Goal: Browse casually

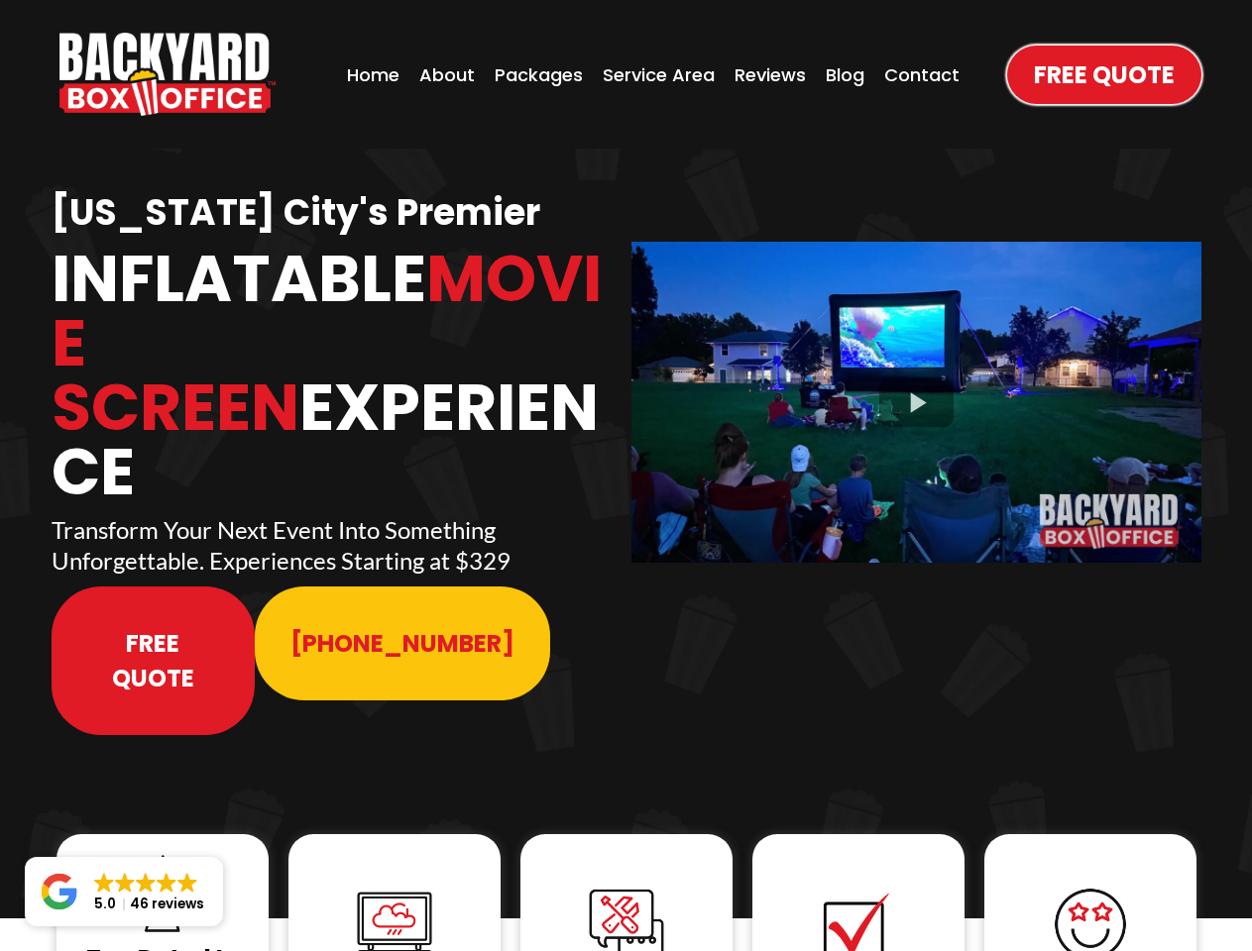
click at [167, 74] on img "https://www.backyardboxoffice.com" at bounding box center [167, 74] width 216 height 83
click at [916, 389] on div at bounding box center [916, 402] width 570 height 320
click at [163, 854] on img at bounding box center [162, 893] width 79 height 79
click at [394, 885] on img at bounding box center [394, 924] width 79 height 79
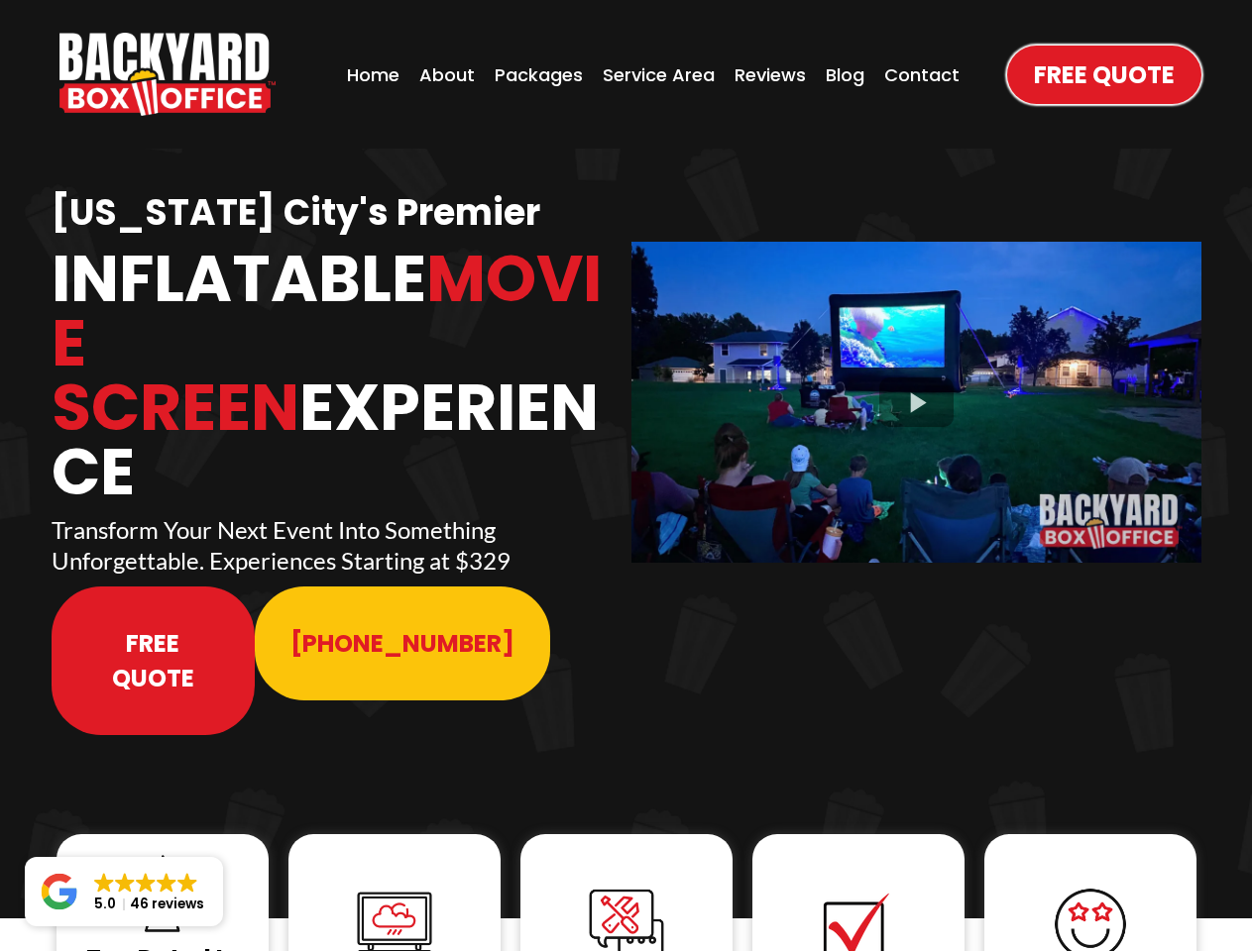
click at [394, 885] on img at bounding box center [394, 924] width 79 height 79
click at [626, 886] on img at bounding box center [626, 925] width 79 height 79
click at [858, 886] on img at bounding box center [858, 925] width 79 height 79
